Goal: Information Seeking & Learning: Learn about a topic

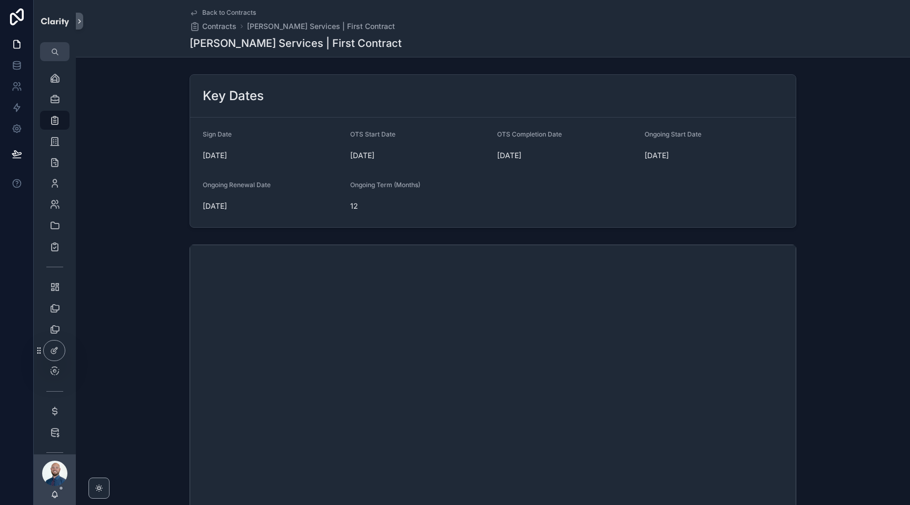
scroll to position [266, 0]
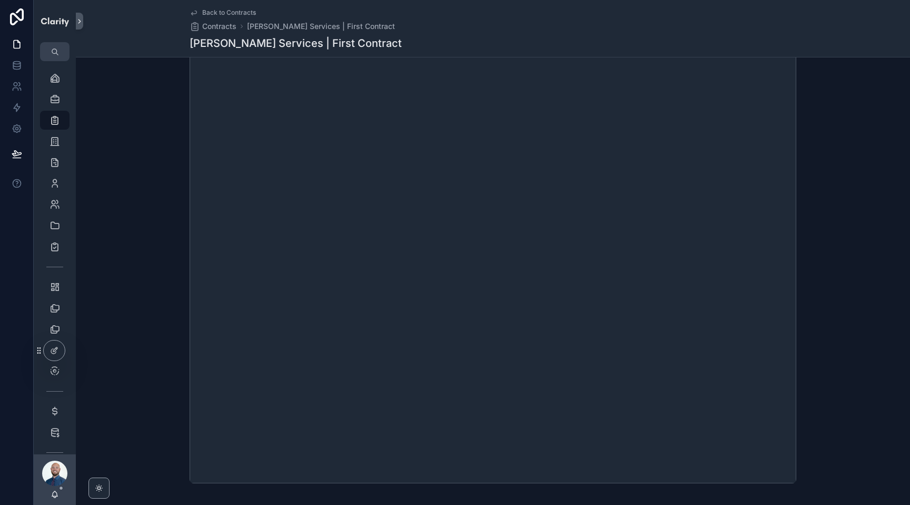
click at [218, 10] on span "Back to Contracts" at bounding box center [229, 12] width 54 height 8
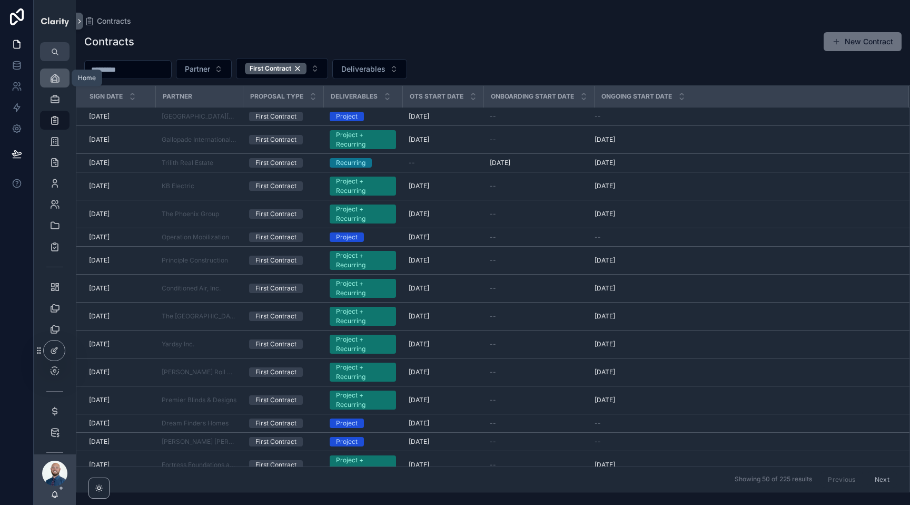
click at [55, 77] on icon "scrollable content" at bounding box center [55, 78] width 11 height 11
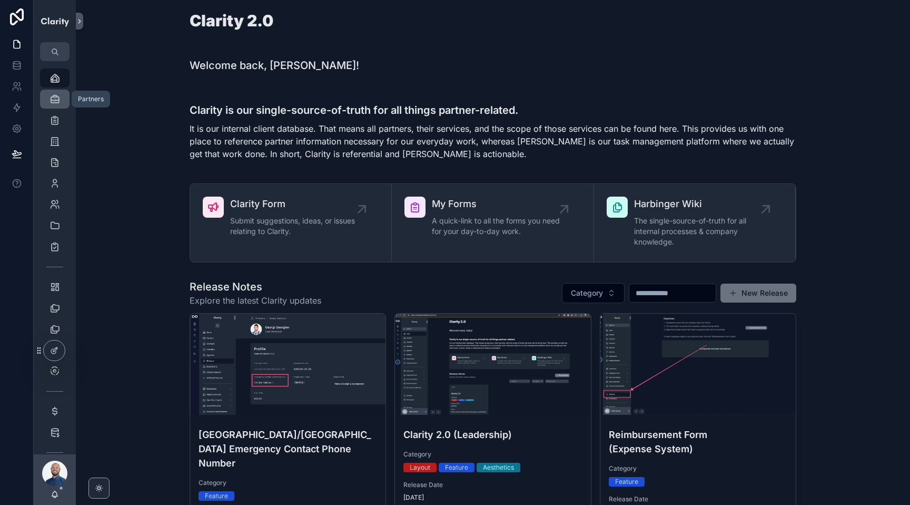
click at [56, 101] on icon "scrollable content" at bounding box center [55, 99] width 11 height 11
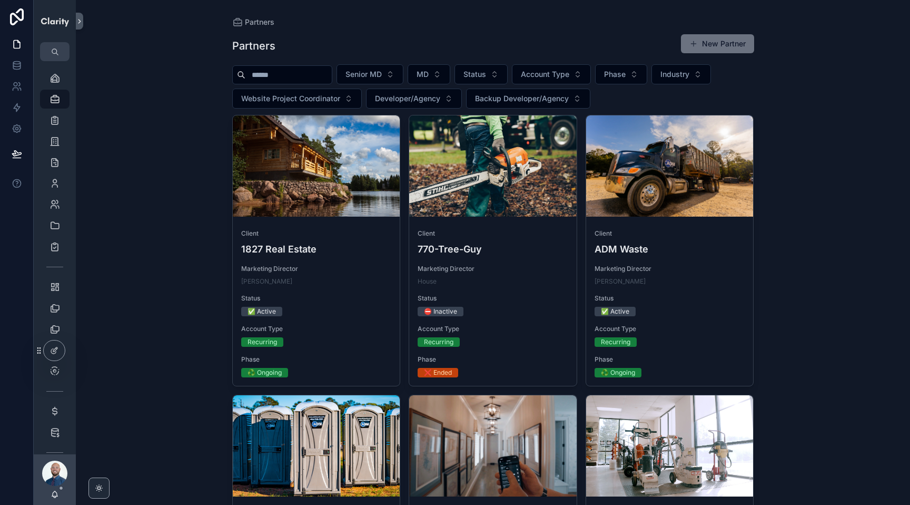
click at [280, 78] on input "scrollable content" at bounding box center [288, 74] width 86 height 15
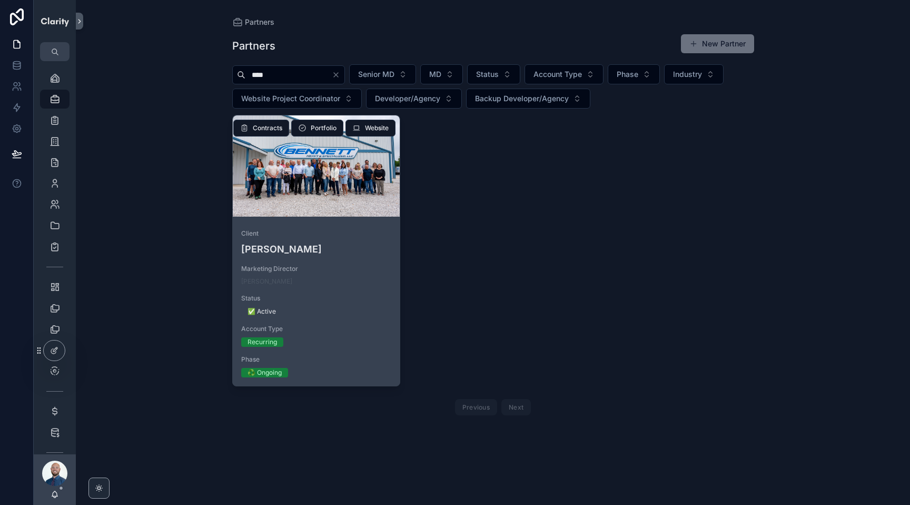
type input "****"
click at [304, 178] on div "scrollable content" at bounding box center [316, 165] width 167 height 101
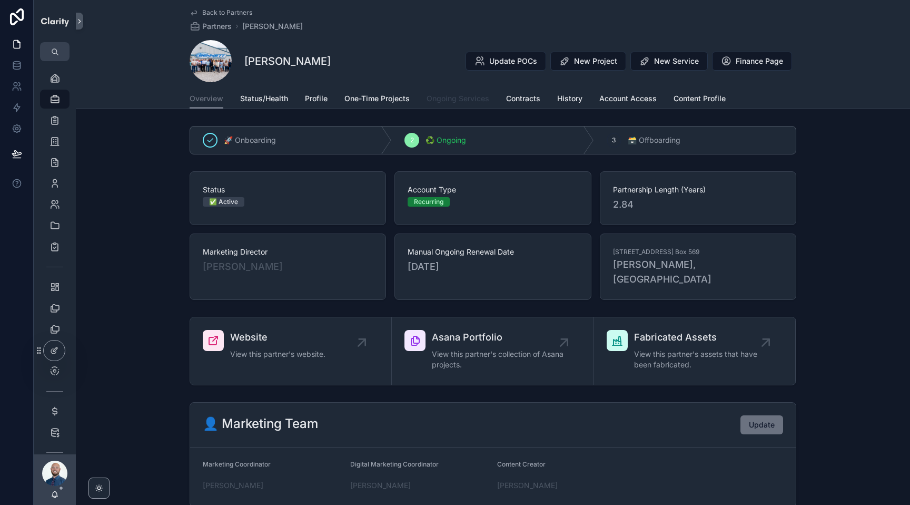
click at [475, 96] on span "Ongoing Services" at bounding box center [458, 98] width 63 height 11
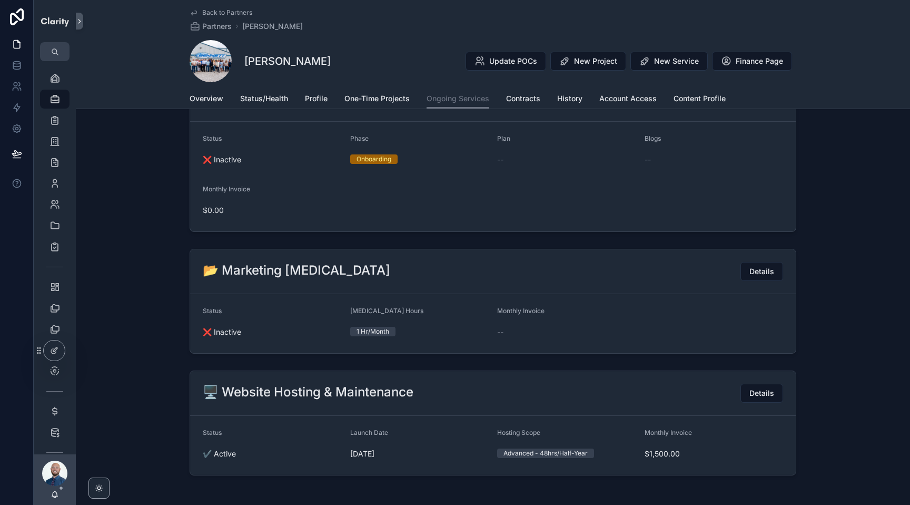
scroll to position [54, 0]
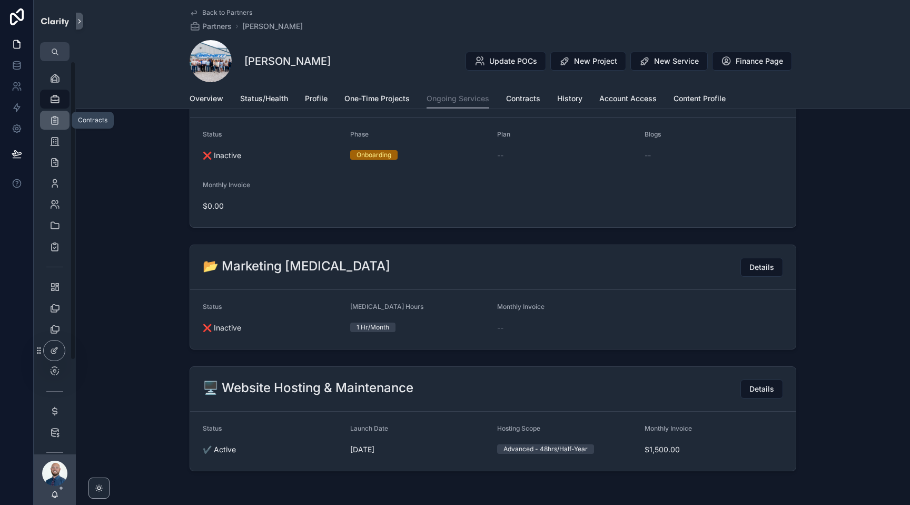
click at [52, 119] on icon "scrollable content" at bounding box center [55, 120] width 11 height 11
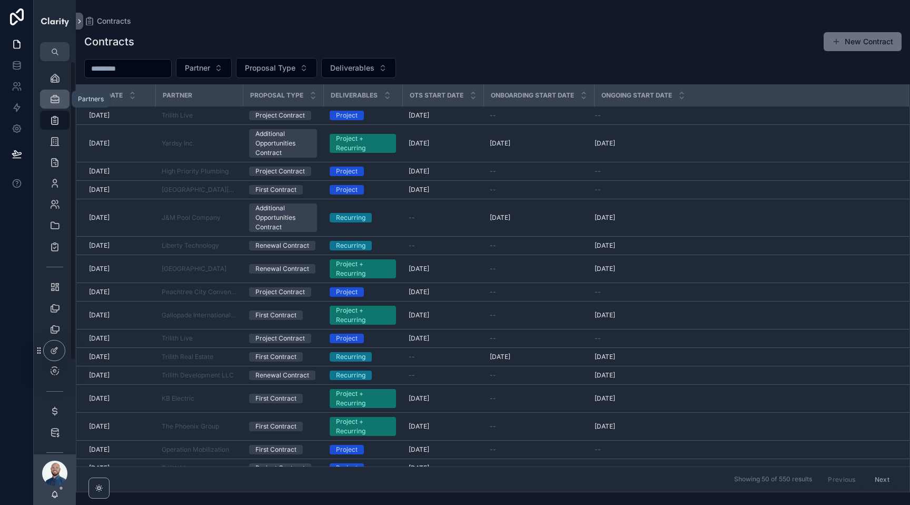
click at [53, 100] on icon "scrollable content" at bounding box center [55, 99] width 11 height 11
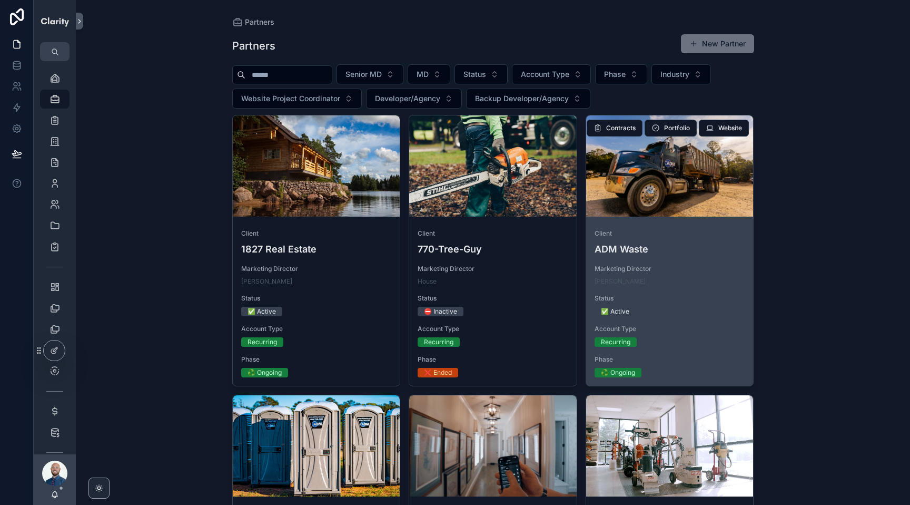
click at [657, 179] on div "scrollable content" at bounding box center [669, 165] width 167 height 101
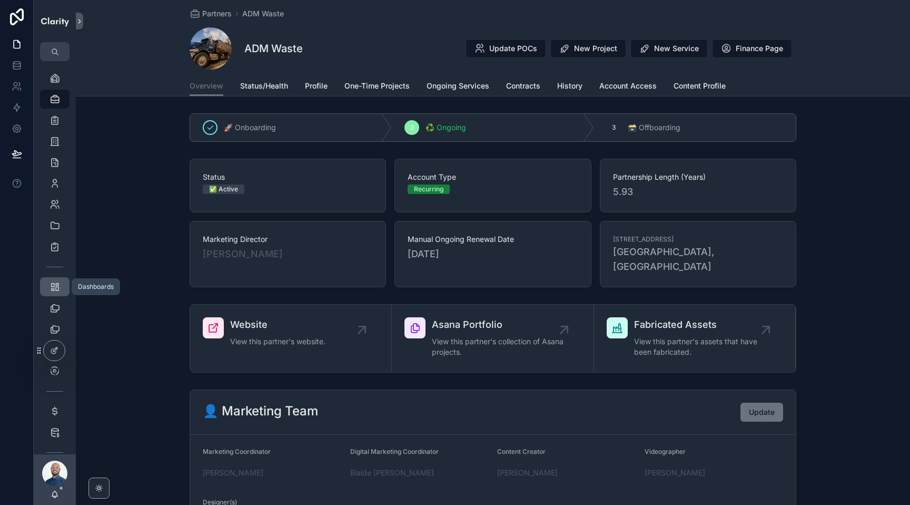
click at [57, 288] on icon "scrollable content" at bounding box center [55, 286] width 11 height 11
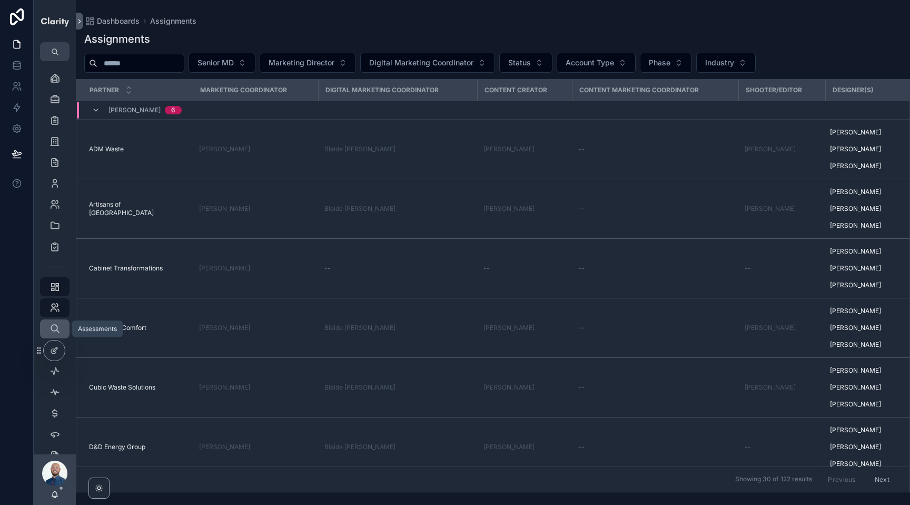
click at [60, 328] on icon "scrollable content" at bounding box center [55, 328] width 11 height 11
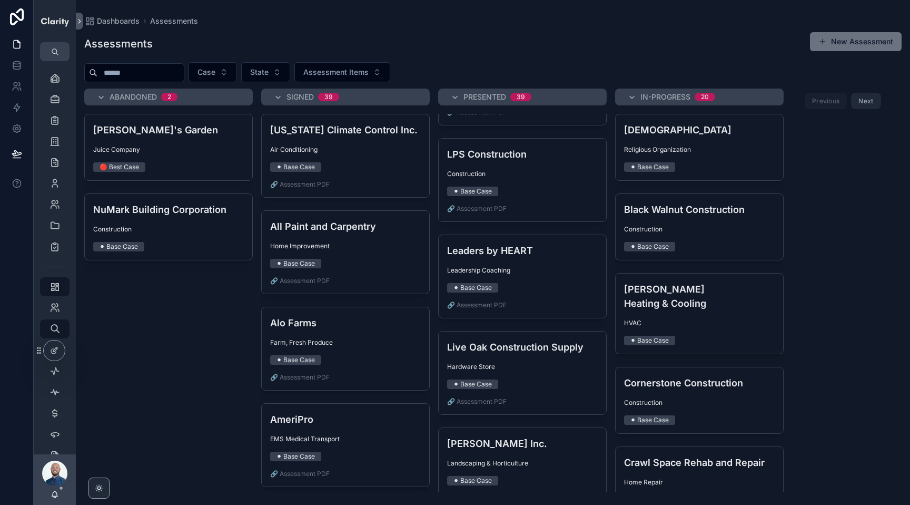
scroll to position [2603, 0]
